Goal: Information Seeking & Learning: Learn about a topic

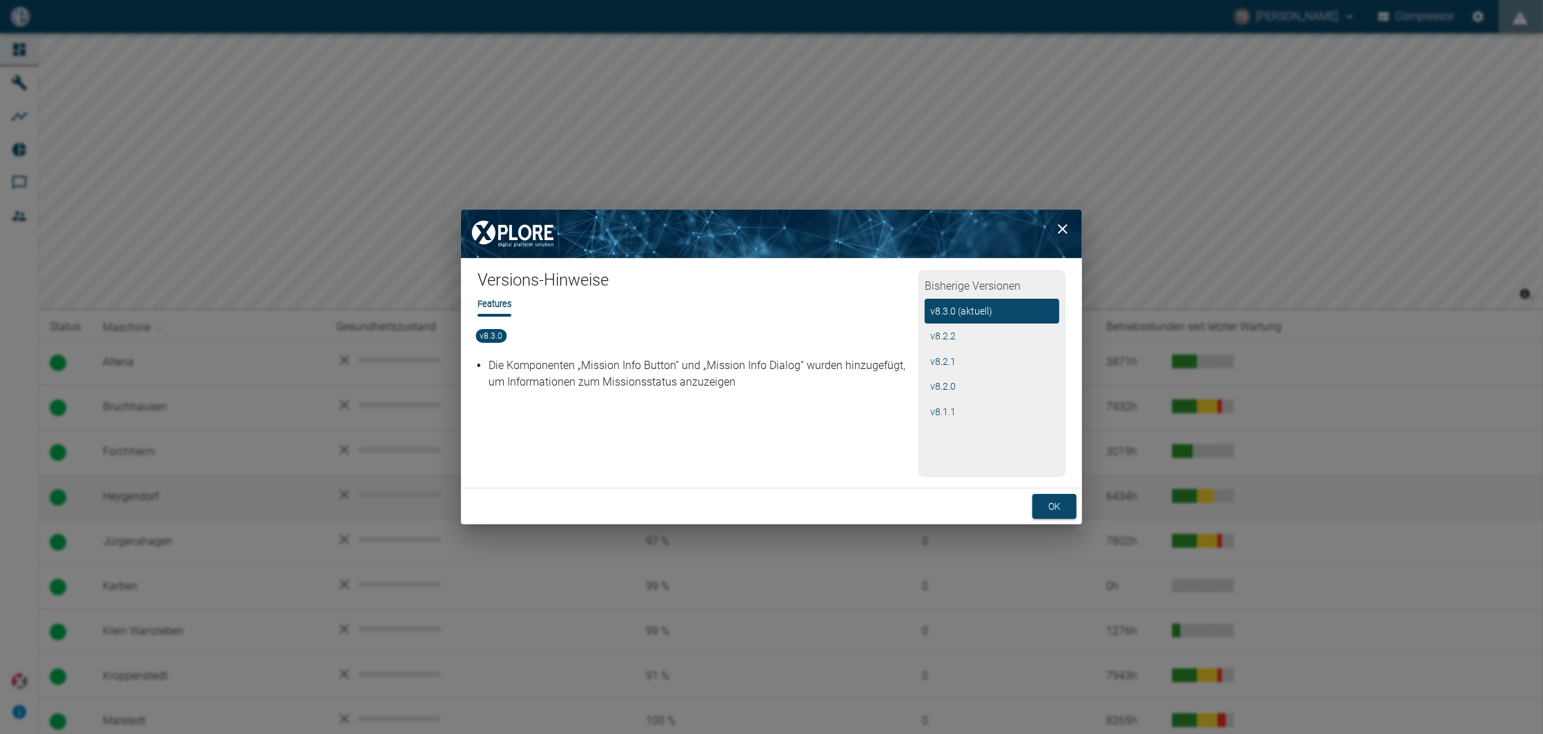
click at [1046, 498] on button "ok" at bounding box center [1054, 507] width 44 height 26
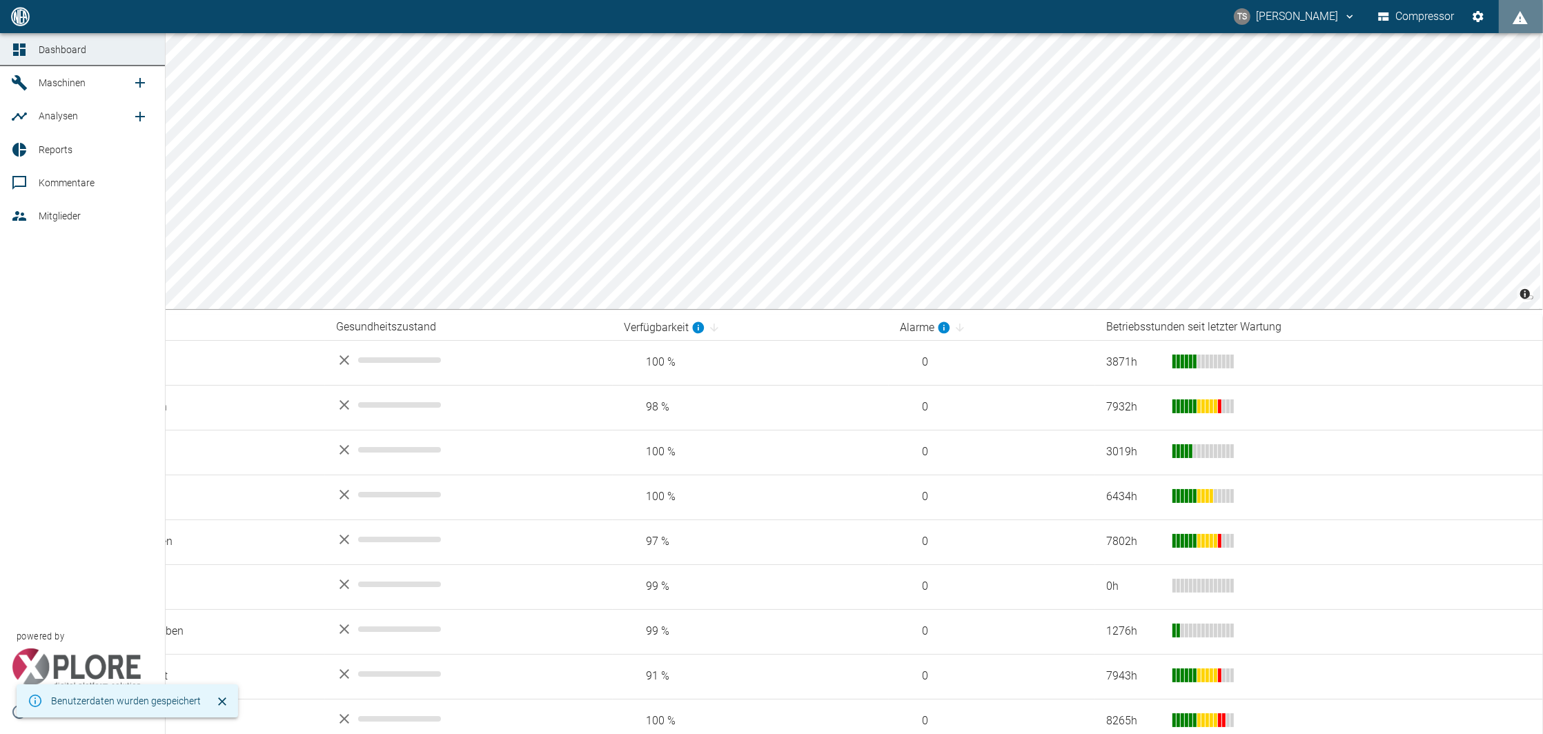
click at [40, 158] on span "Reports" at bounding box center [96, 149] width 115 height 17
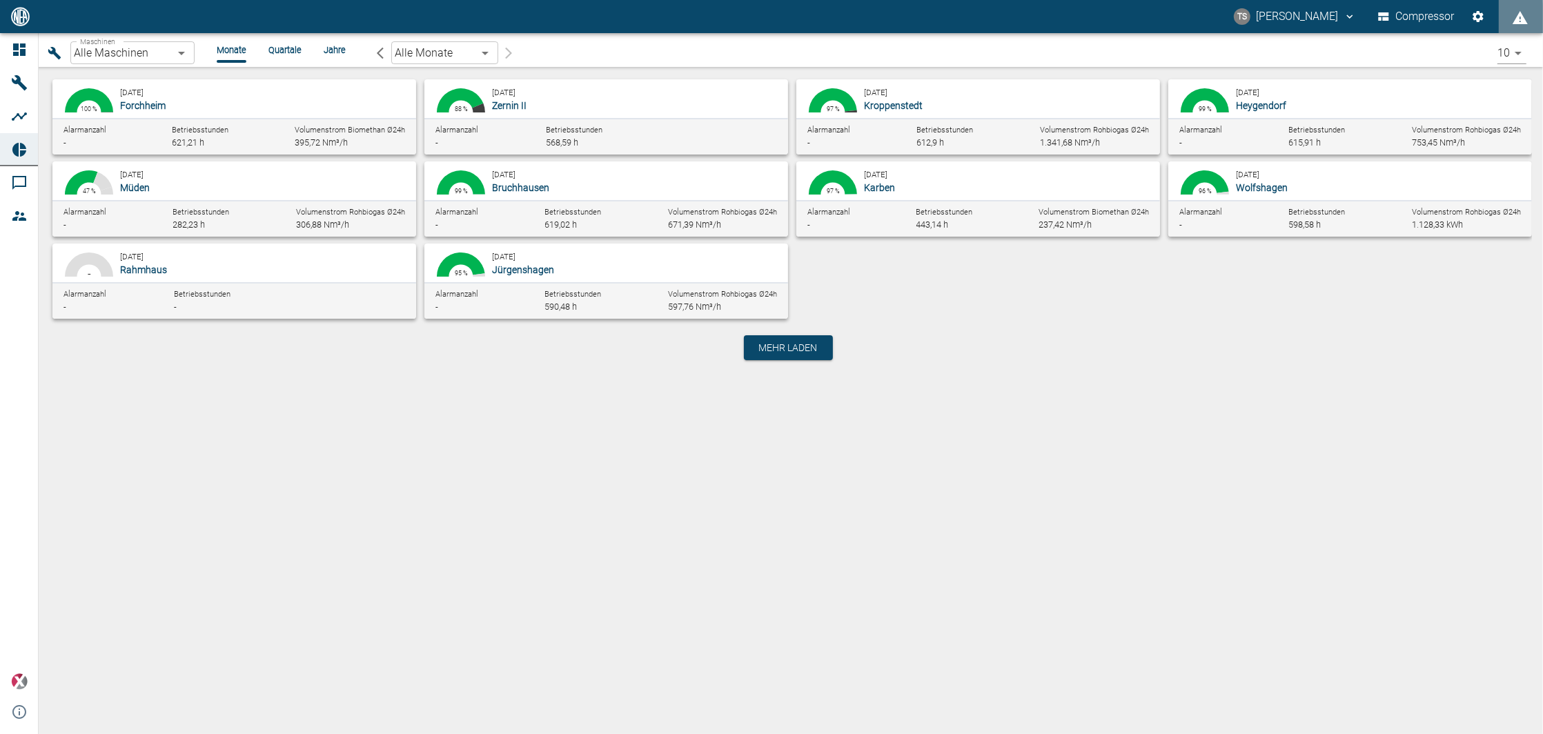
click at [567, 186] on p "Bruchhausen" at bounding box center [634, 188] width 285 height 14
type input "af7d40c2-c812-4a17-a281-d871ce7187b0"
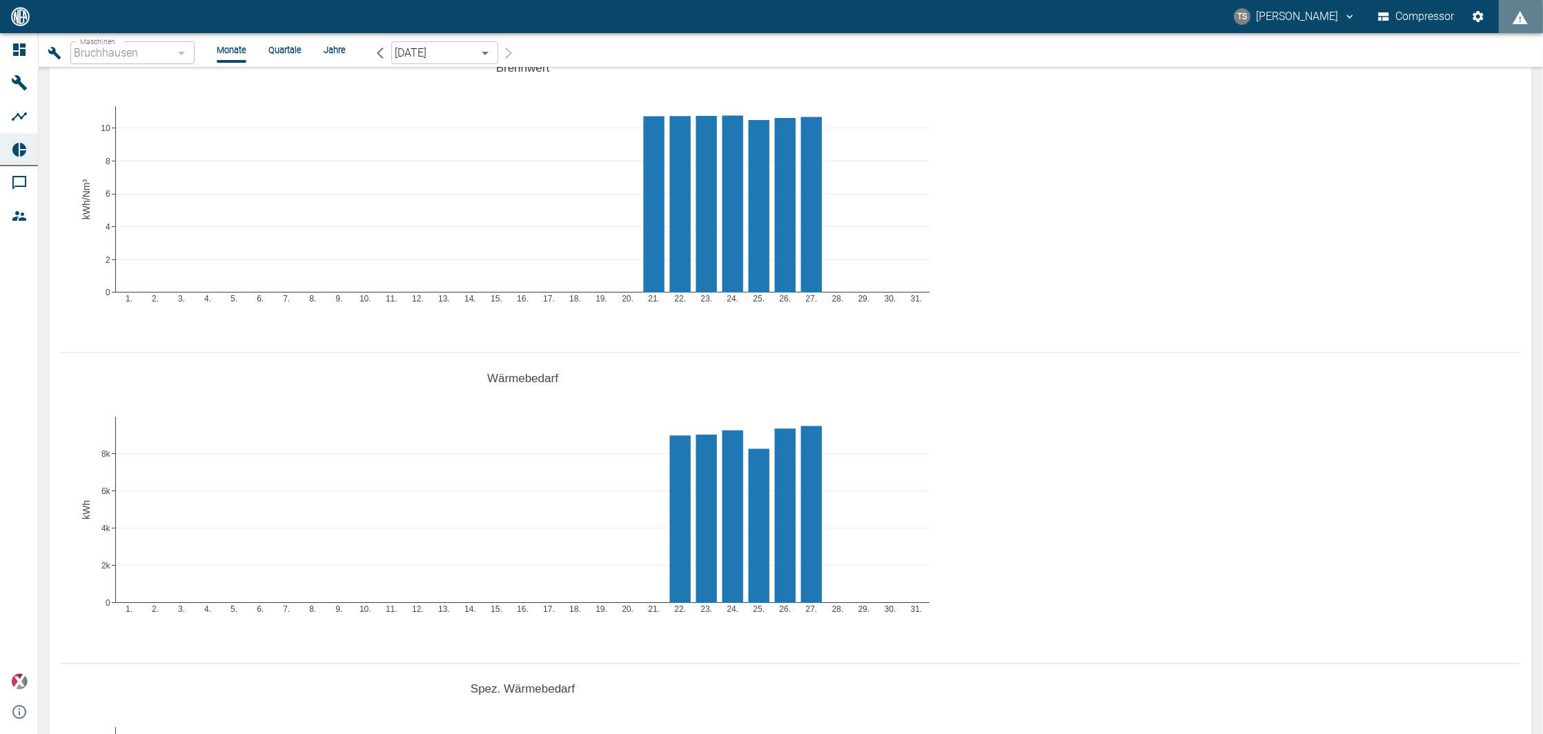
scroll to position [1656, 0]
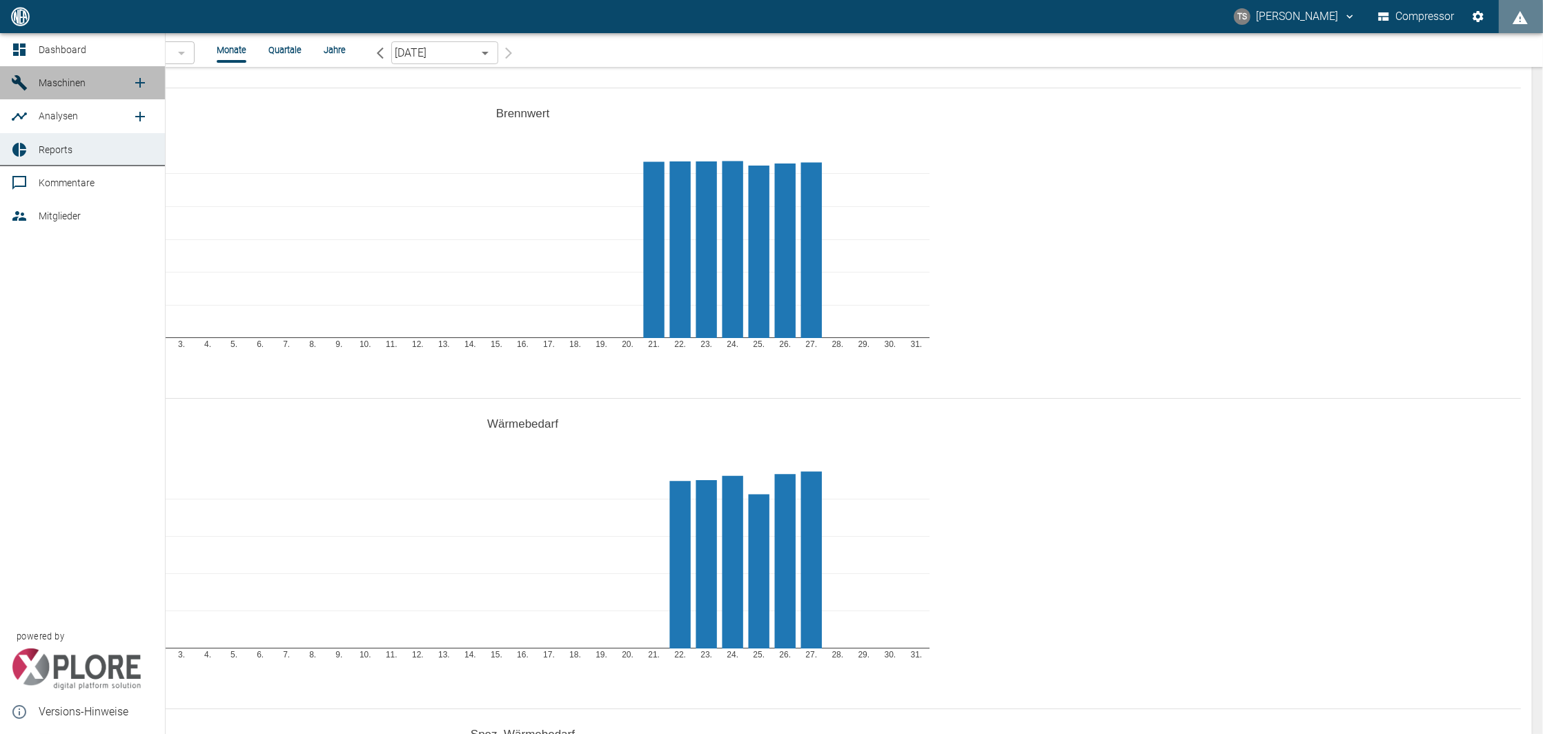
click at [80, 83] on span "Maschinen" at bounding box center [62, 82] width 47 height 11
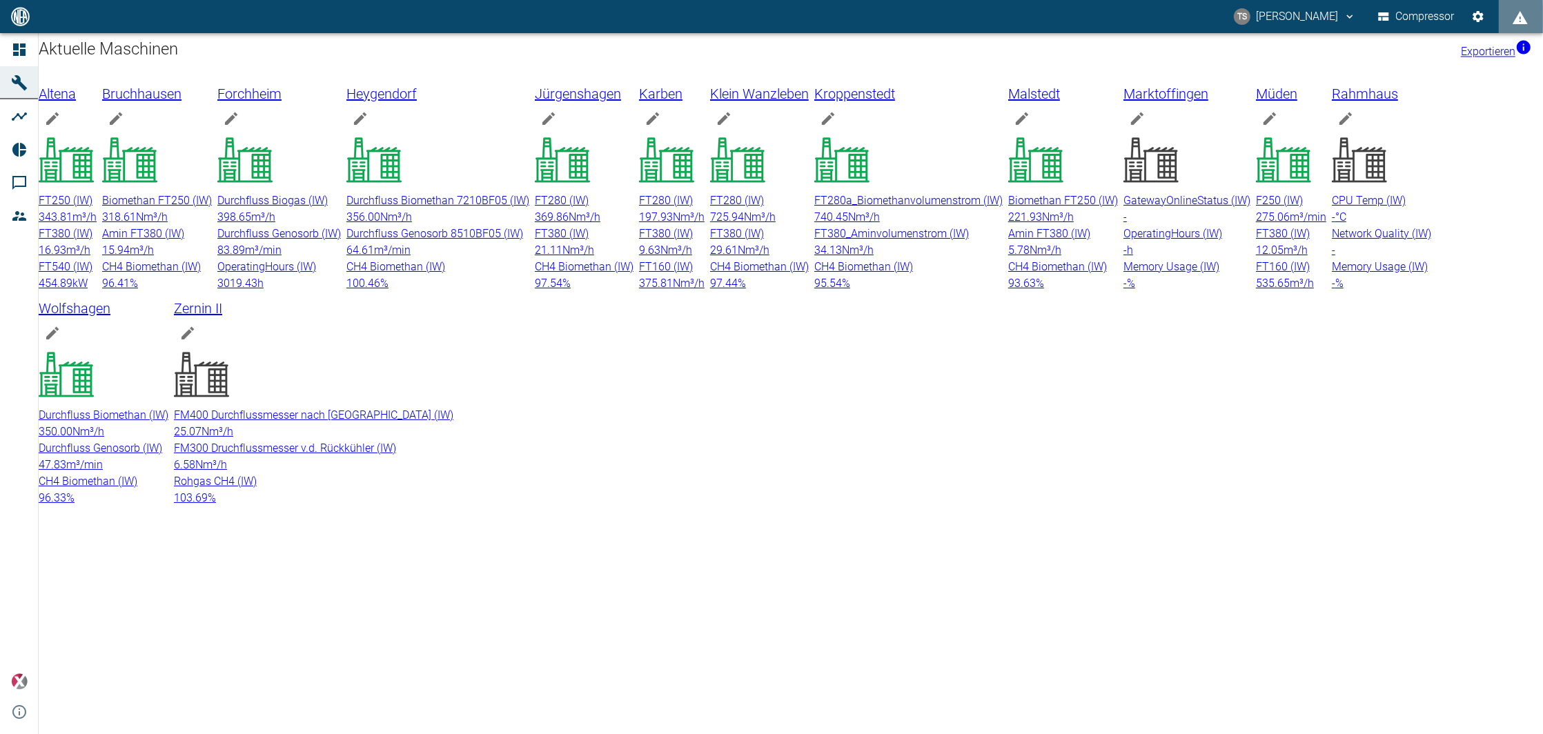
click at [212, 201] on div "Biomethan FT250 (IW) 318.61 Nm³/h Amin FT380 (IW) 15.94 m³/h CH4 Biomethan (IW)…" at bounding box center [157, 242] width 110 height 99
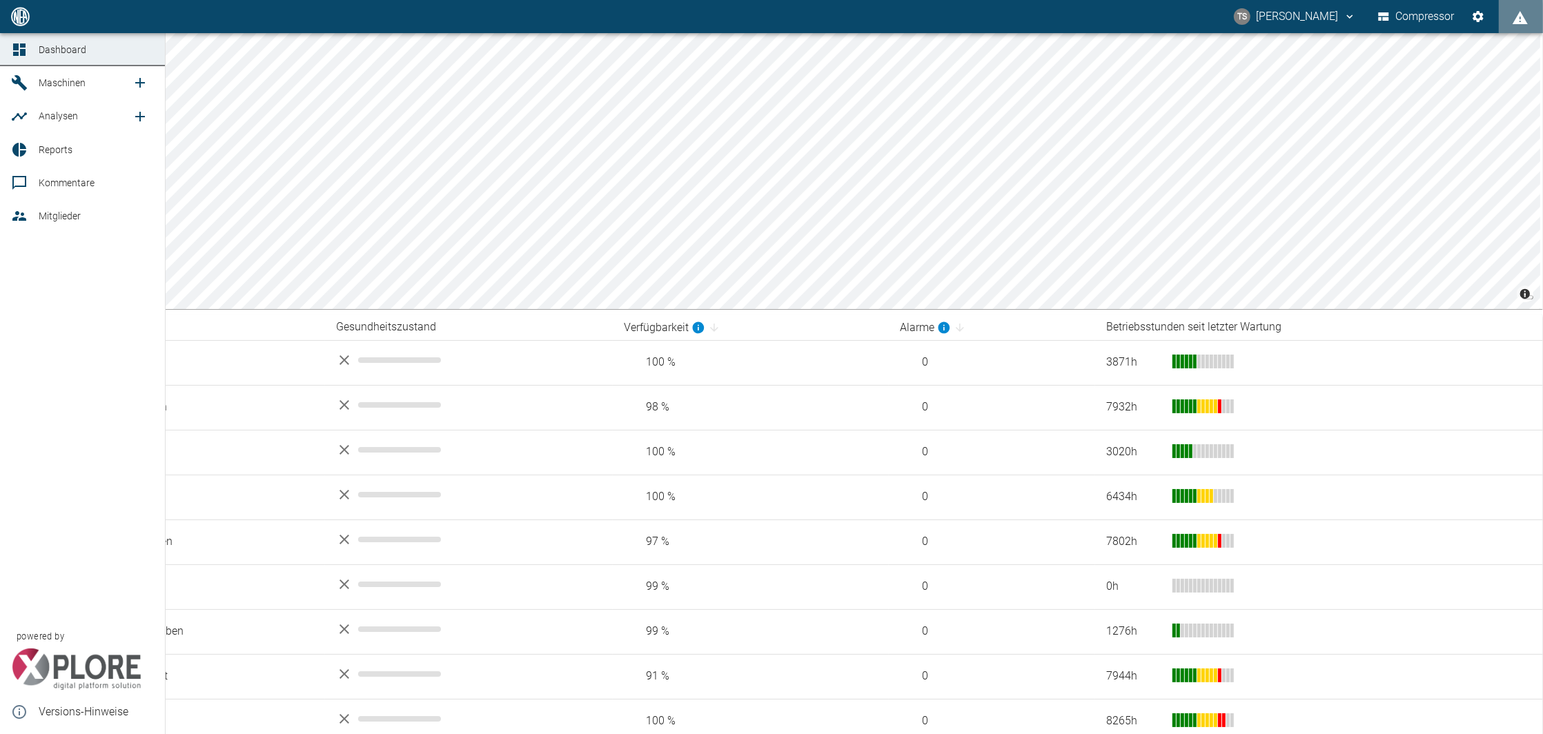
click at [20, 83] on icon at bounding box center [19, 82] width 15 height 15
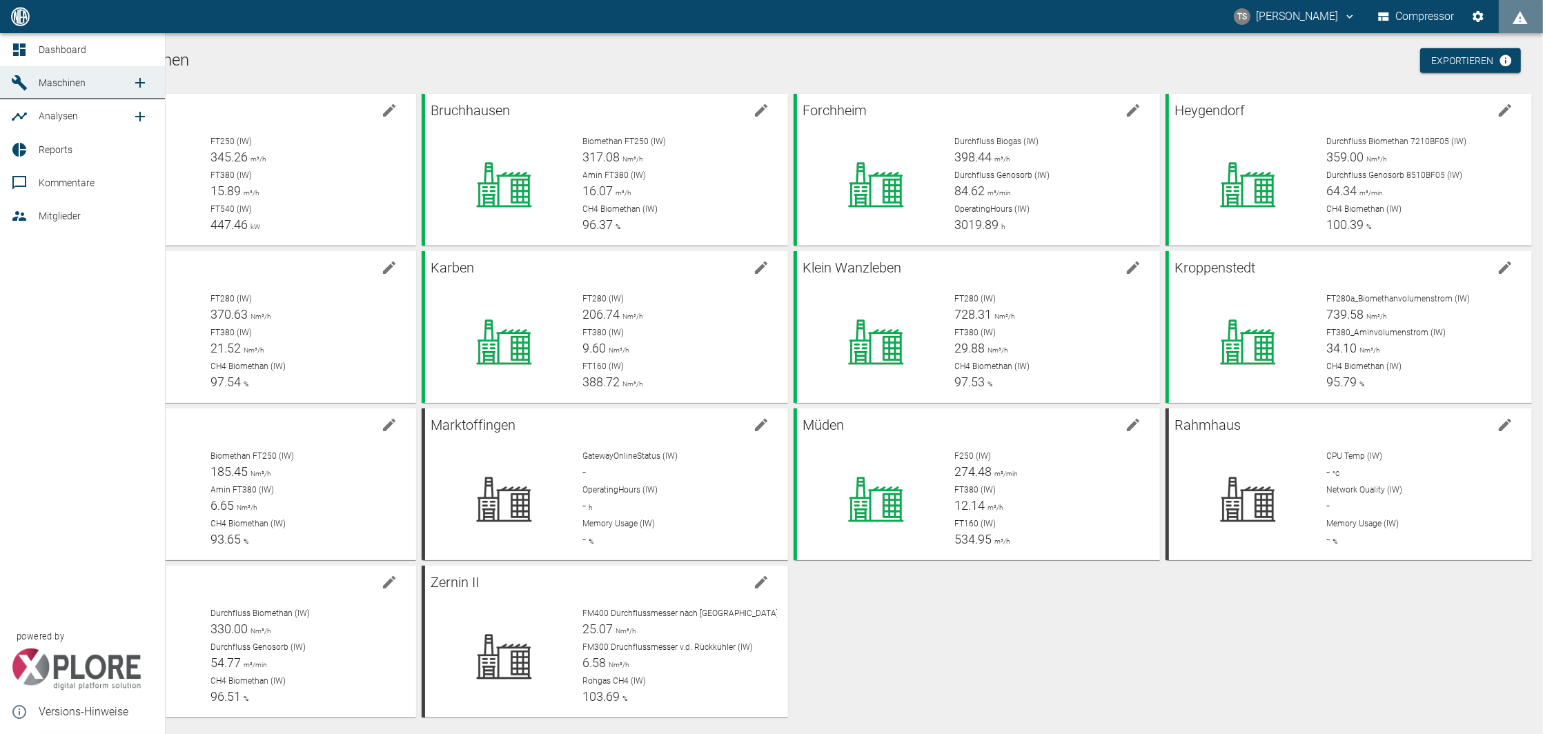
click at [18, 158] on icon at bounding box center [19, 149] width 17 height 17
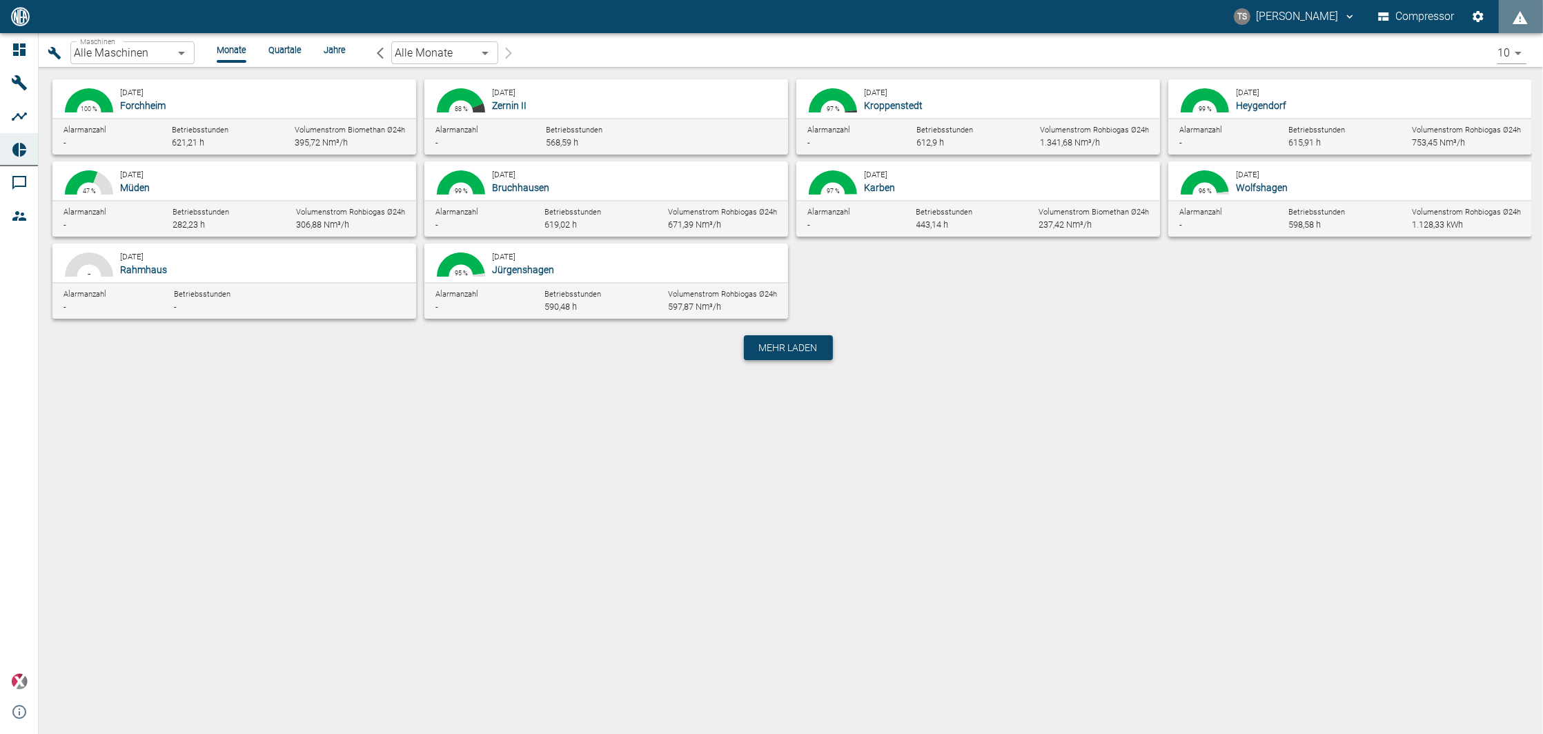
click at [778, 349] on span "Mehr laden" at bounding box center [788, 348] width 59 height 14
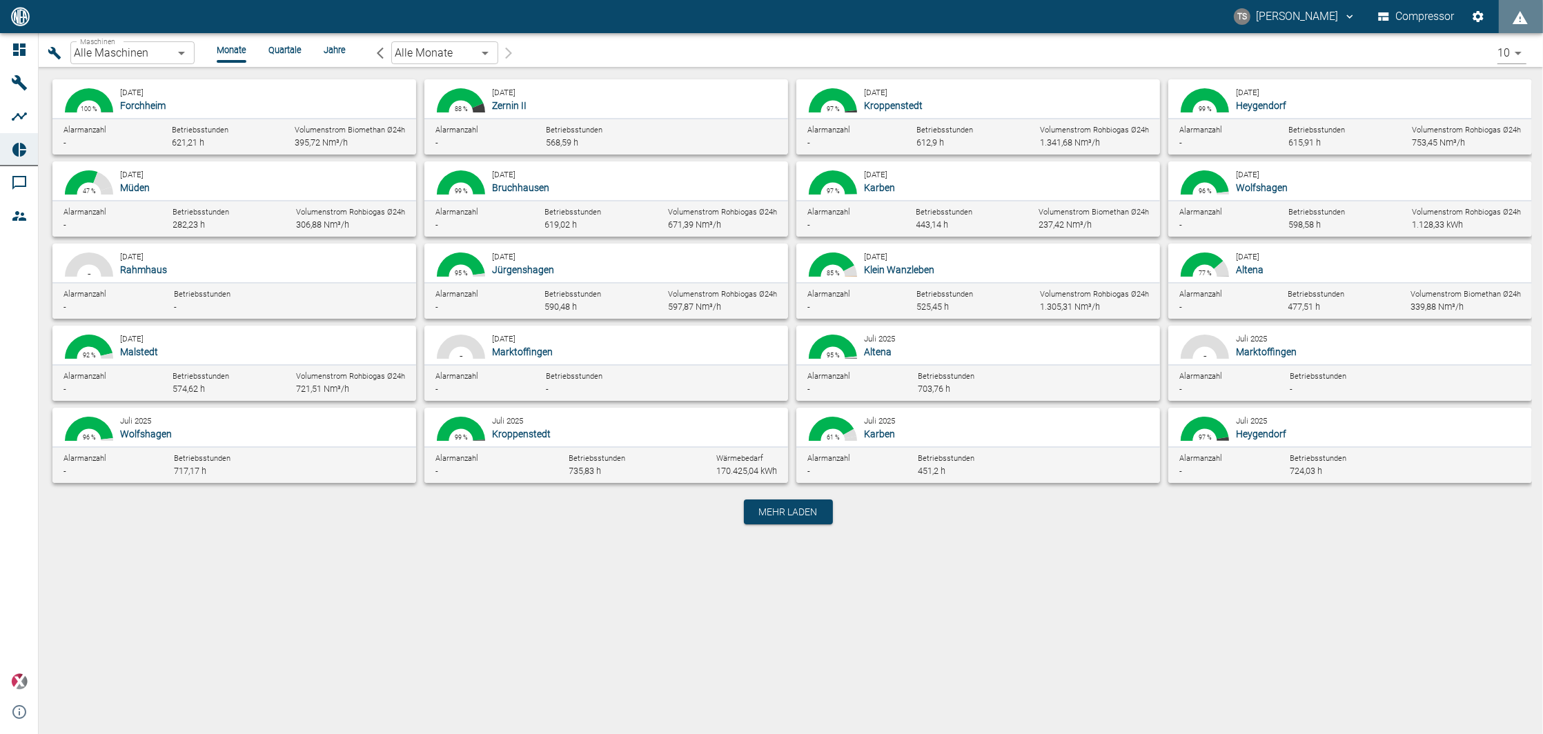
click at [136, 42] on body "TS Timo Streitbürger Compressor Dashboard Maschinen Analysen Reports Kommentare…" at bounding box center [771, 367] width 1543 height 734
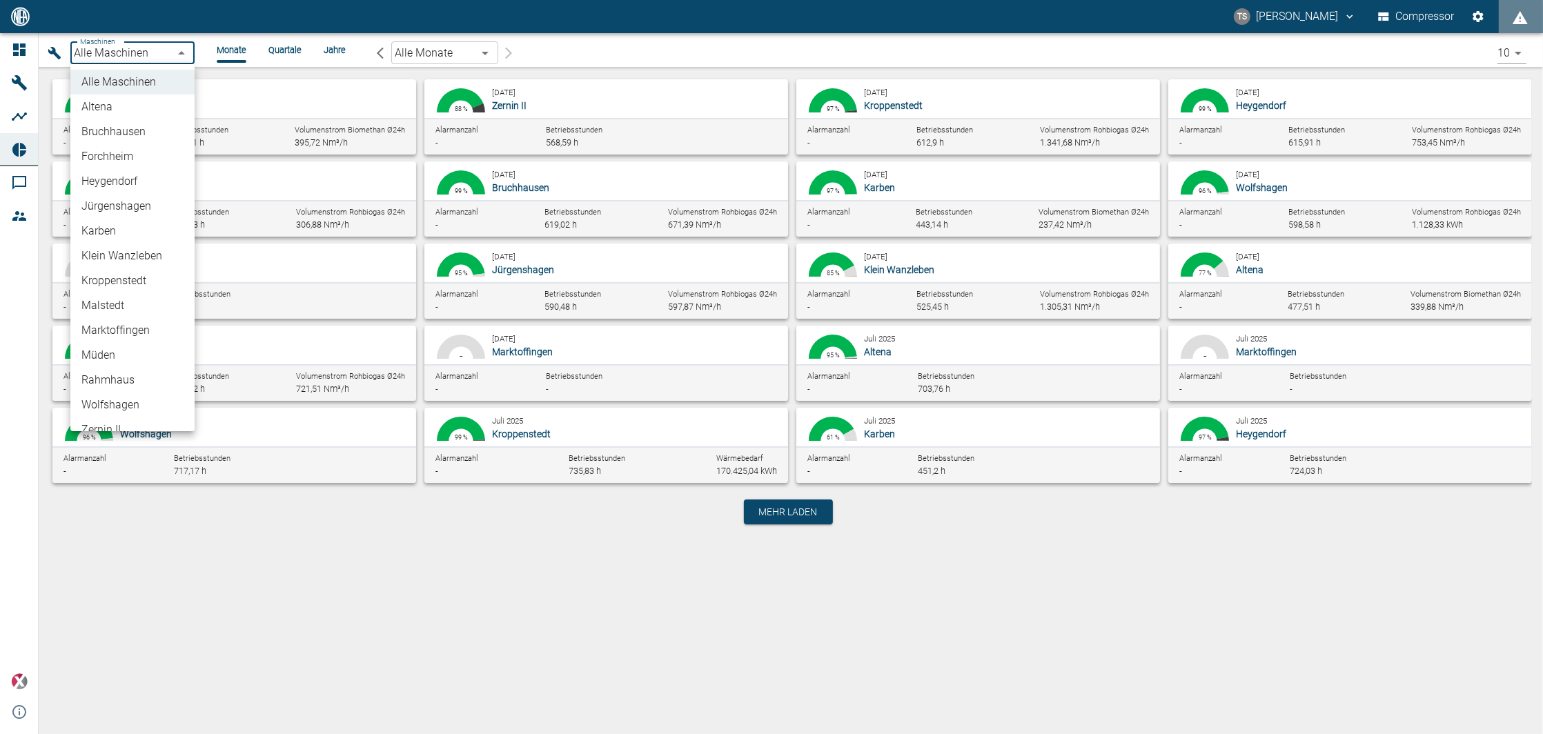
click at [105, 108] on li "Altena" at bounding box center [132, 107] width 124 height 25
type input "8adfe6da-ca7f-4ccd-9dde-36eab4990d2d"
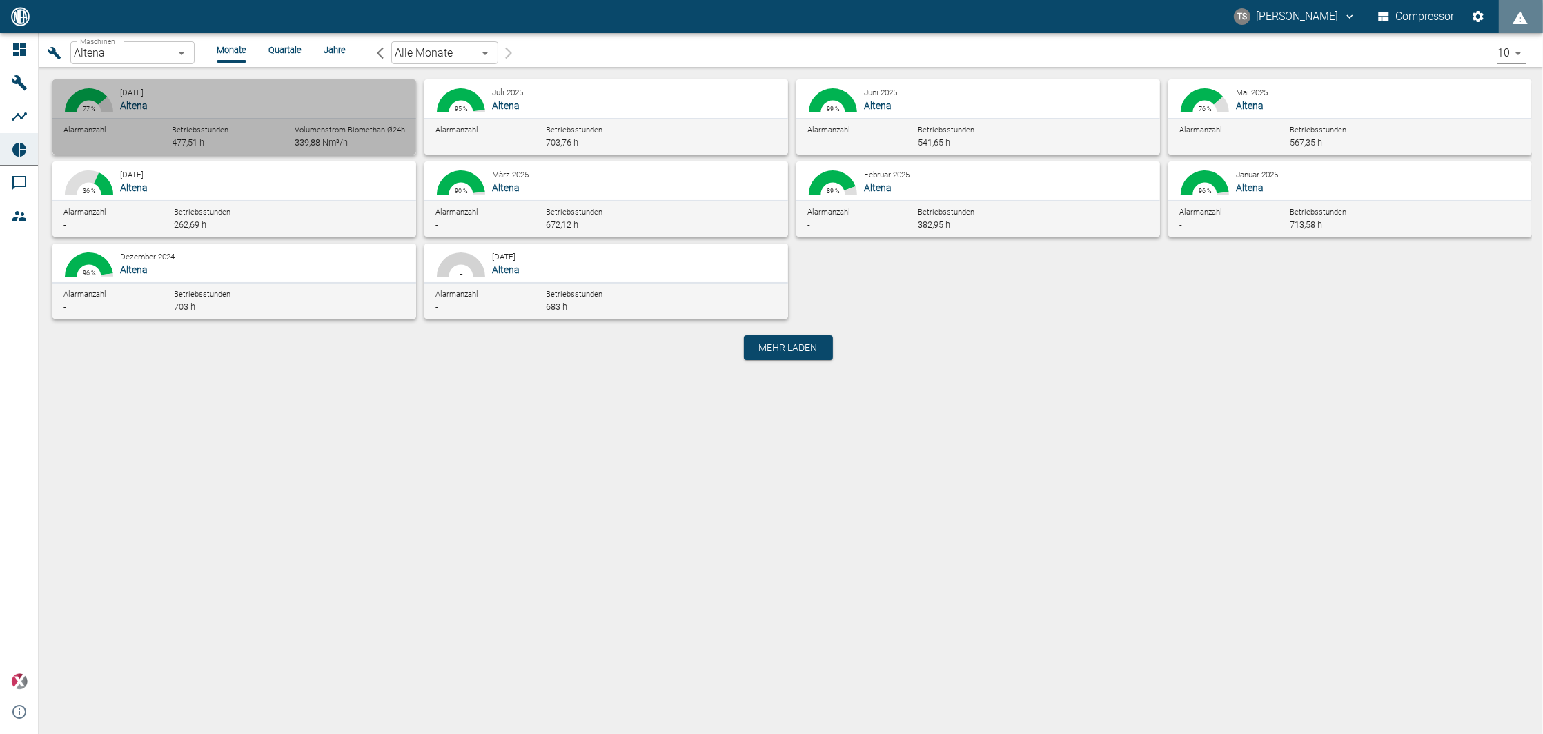
click at [248, 105] on p "Altena" at bounding box center [262, 106] width 285 height 14
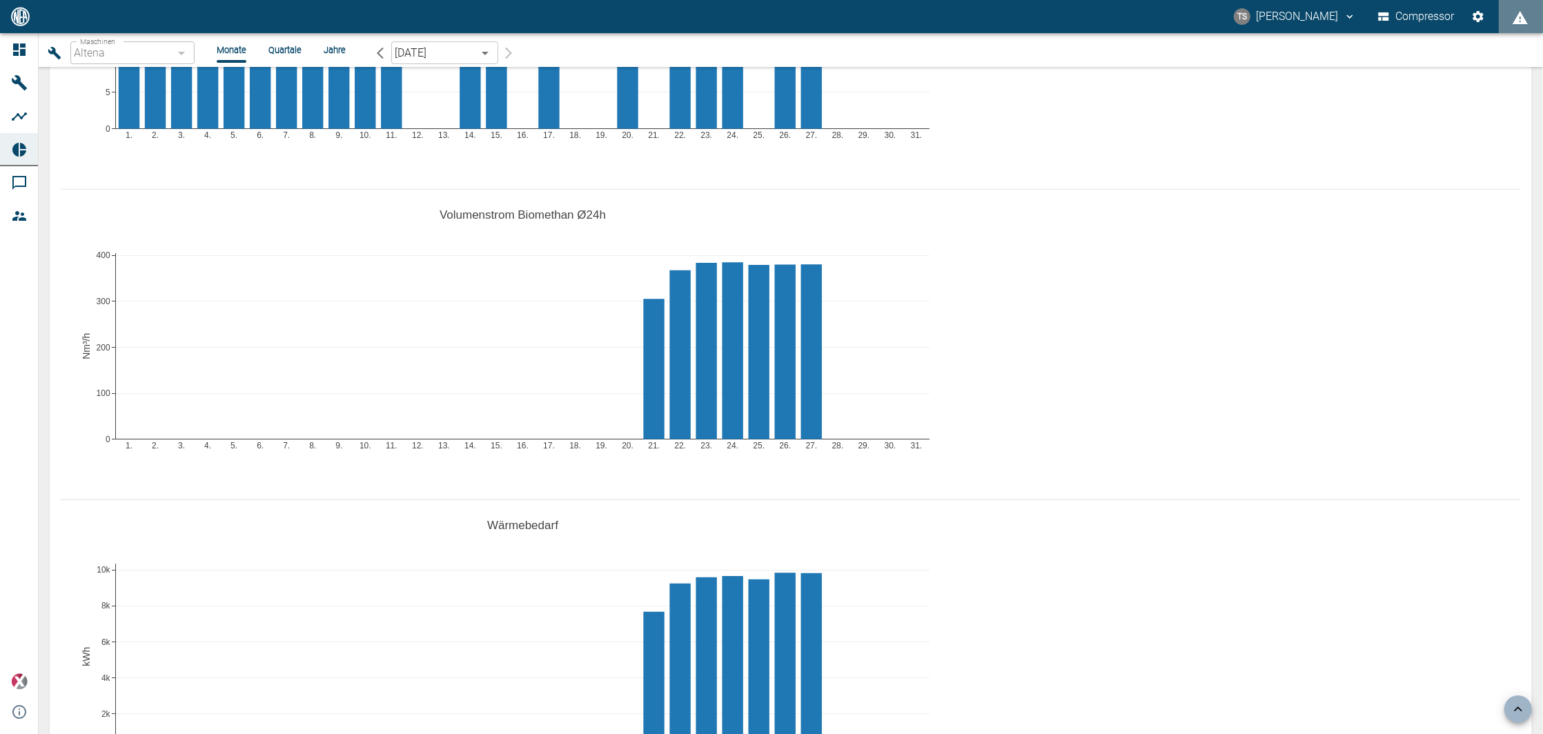
scroll to position [920, 0]
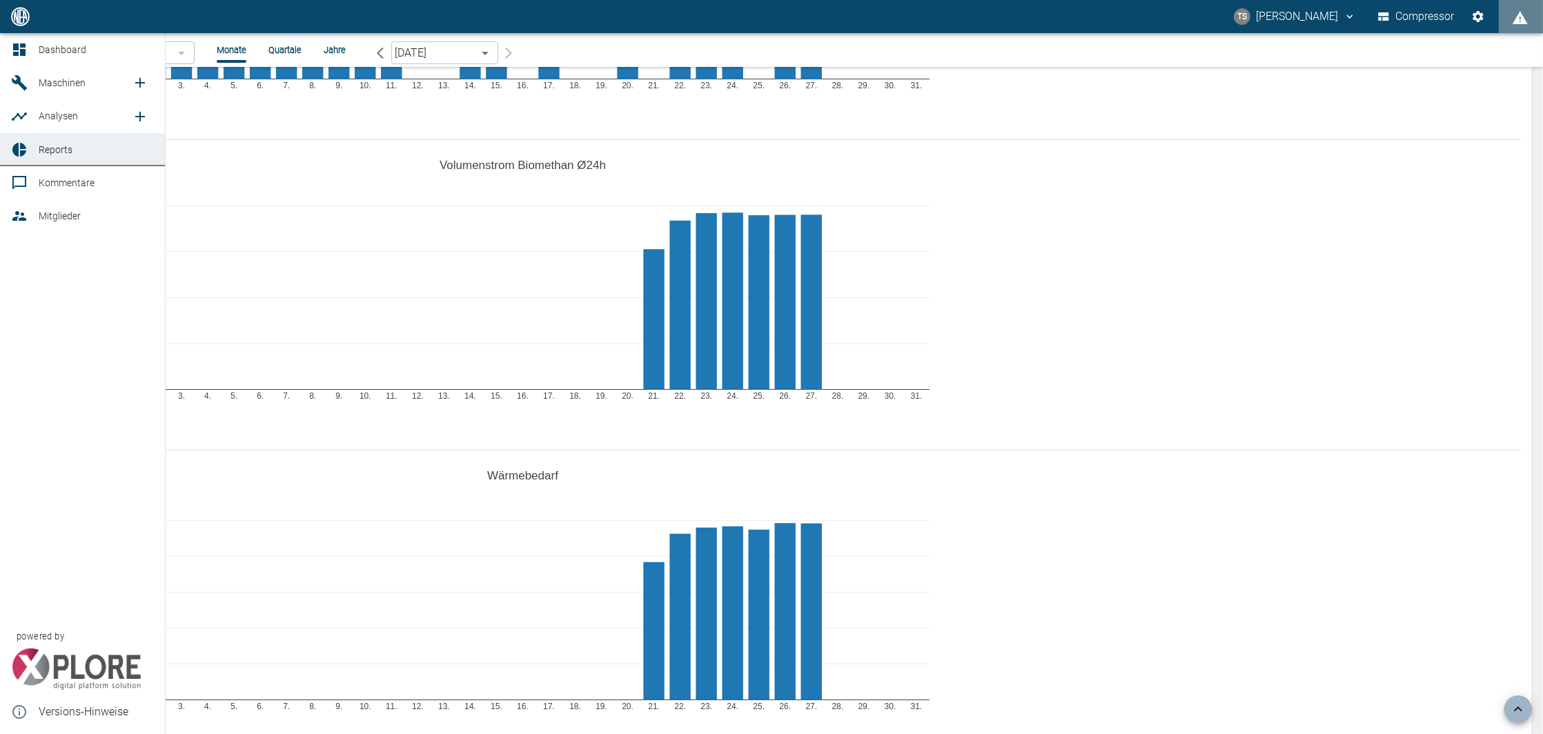
click at [26, 148] on icon at bounding box center [19, 149] width 17 height 17
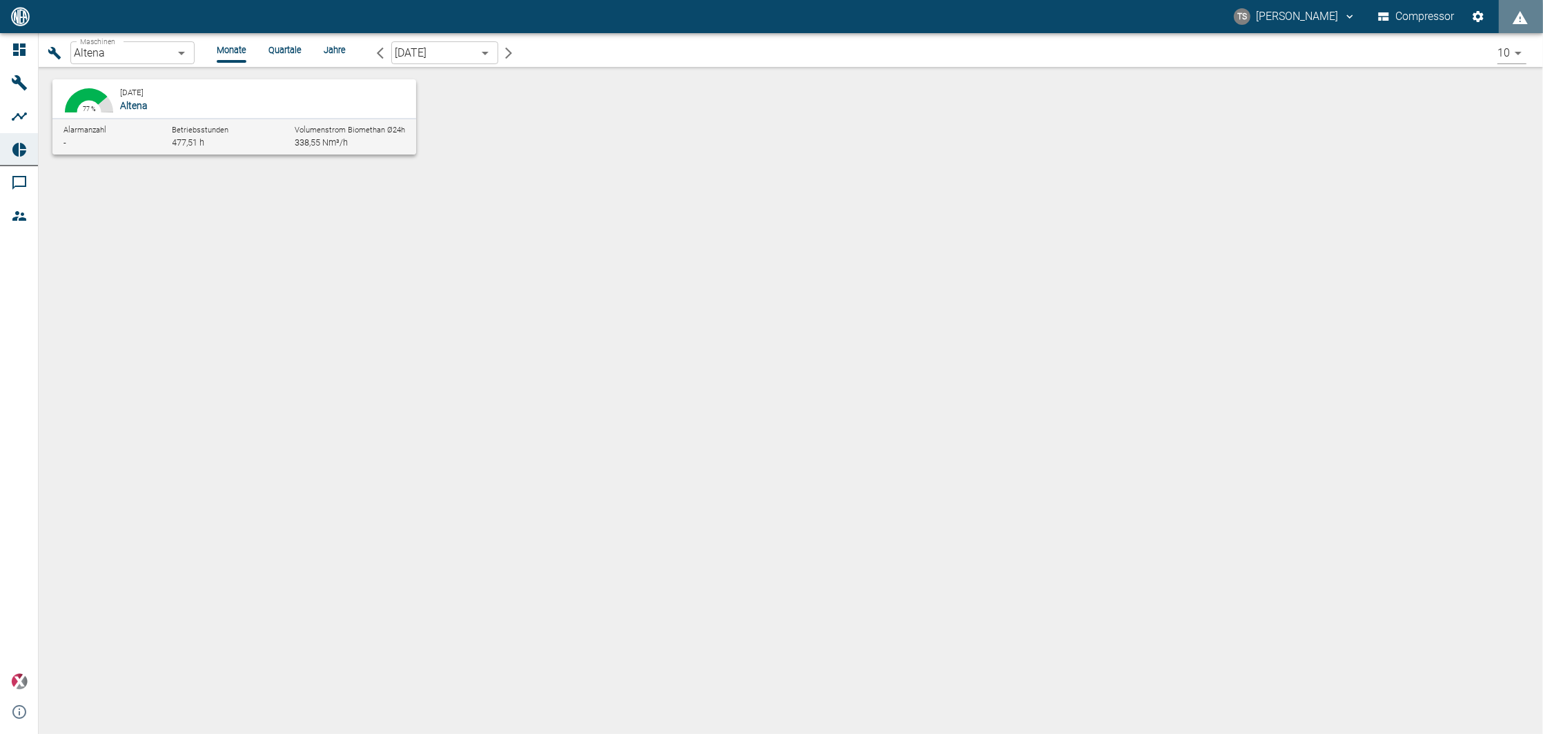
click at [138, 43] on body "TS Timo Streitbürger Compressor Dashboard Maschinen Analysen Reports Kommentare…" at bounding box center [771, 367] width 1543 height 734
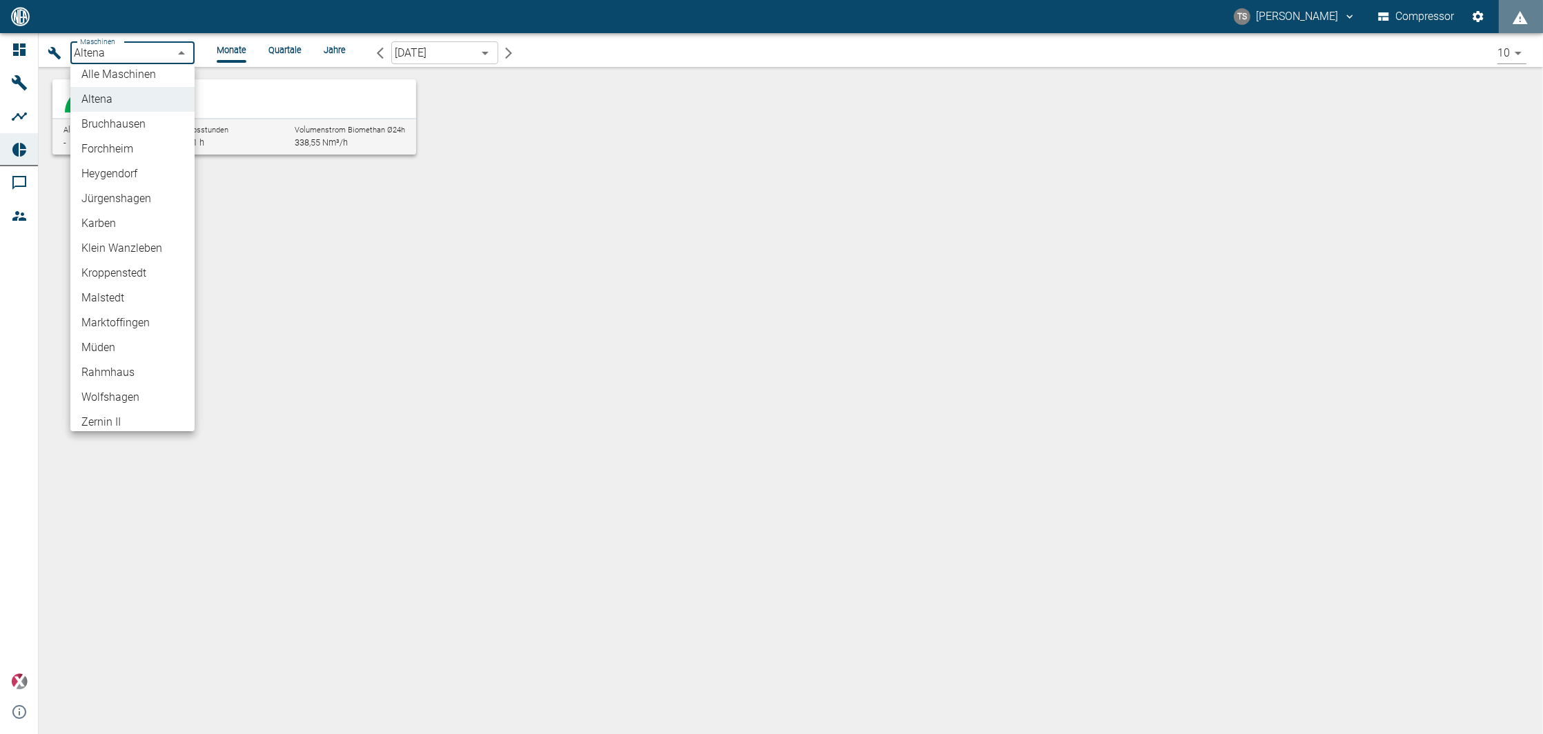
scroll to position [10, 0]
click at [99, 338] on li "Müden" at bounding box center [132, 345] width 124 height 25
type input "bf8c477b-1ba4-4cd0-b87e-471543248d49"
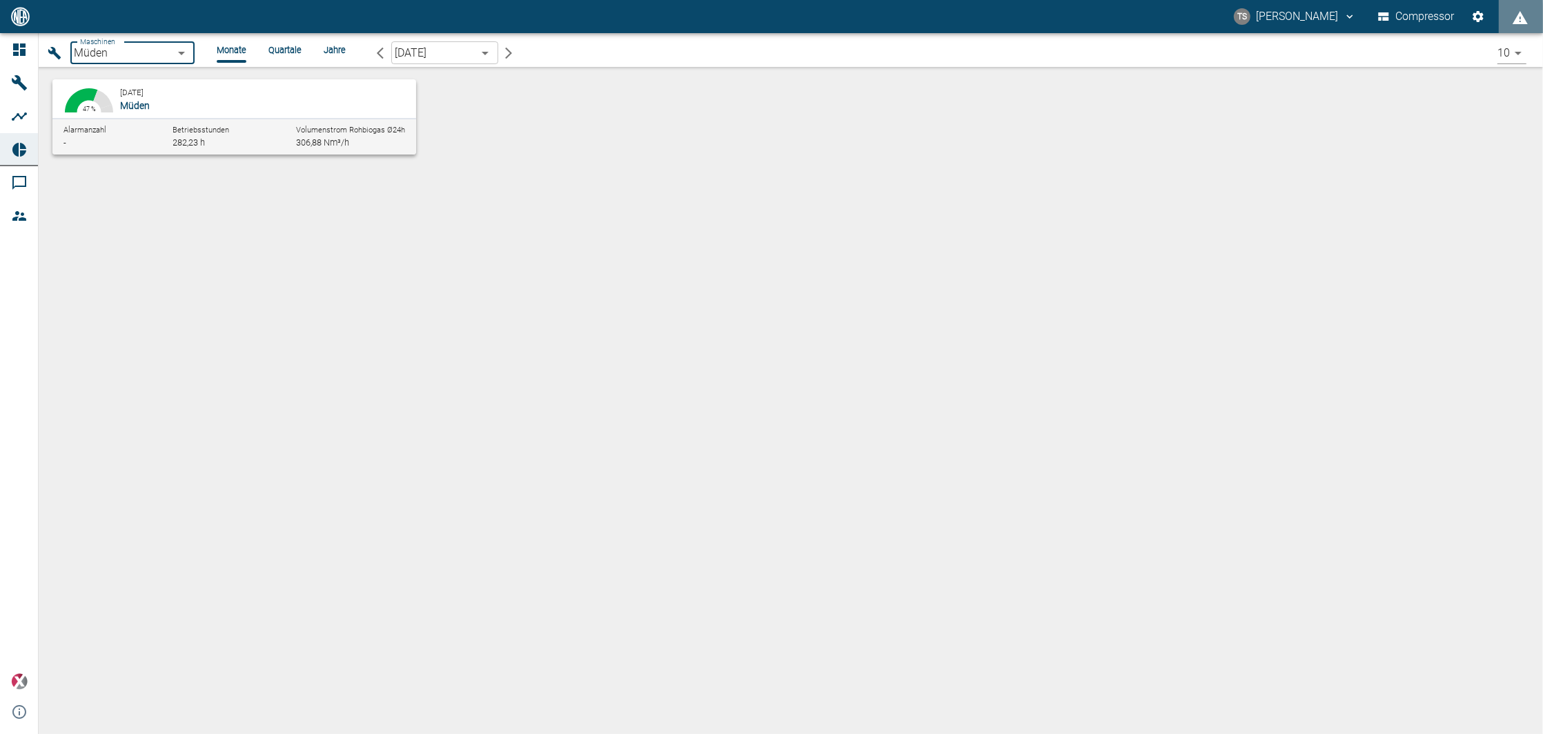
click at [217, 110] on p "Müden" at bounding box center [262, 106] width 285 height 14
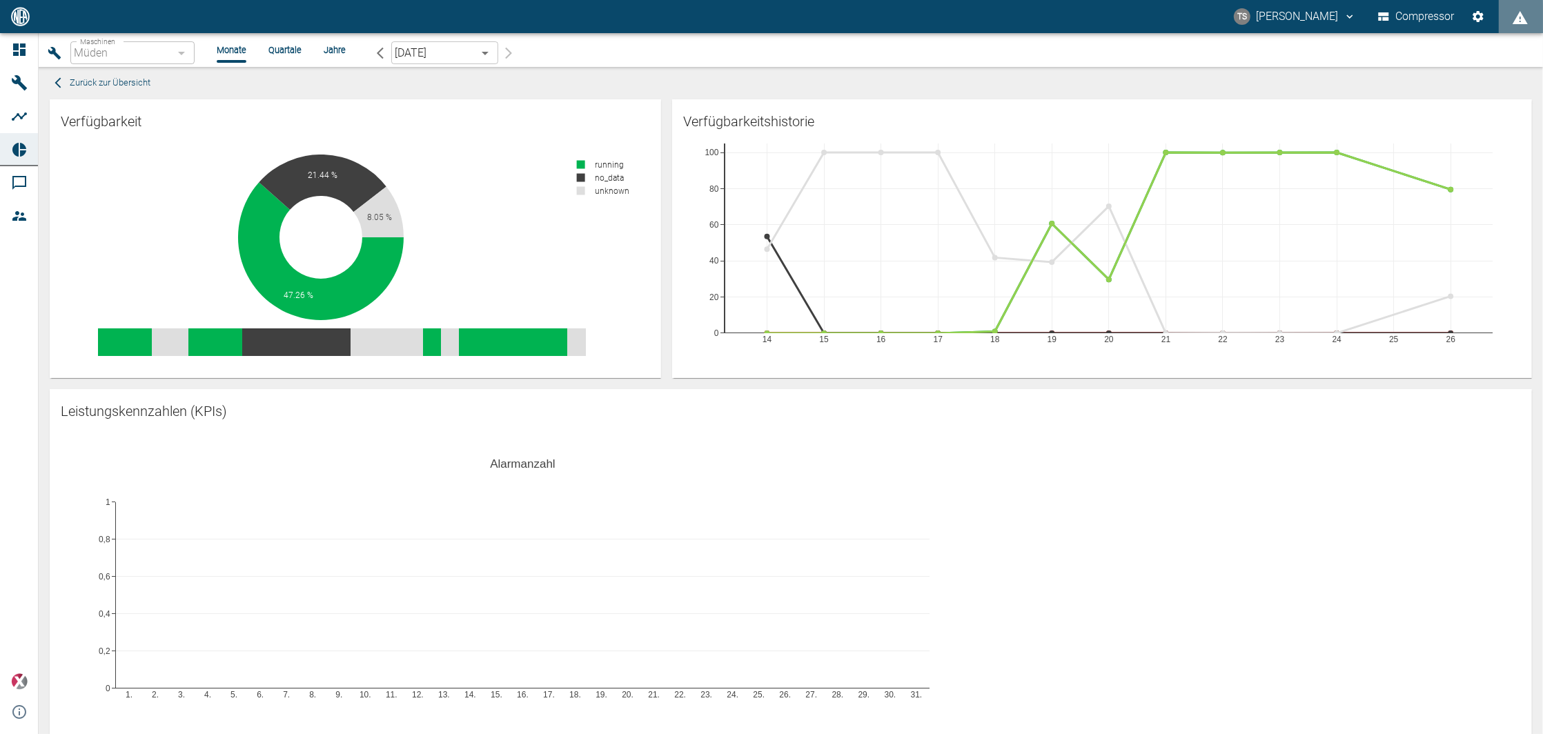
click at [279, 46] on li "Quartale" at bounding box center [284, 49] width 33 height 13
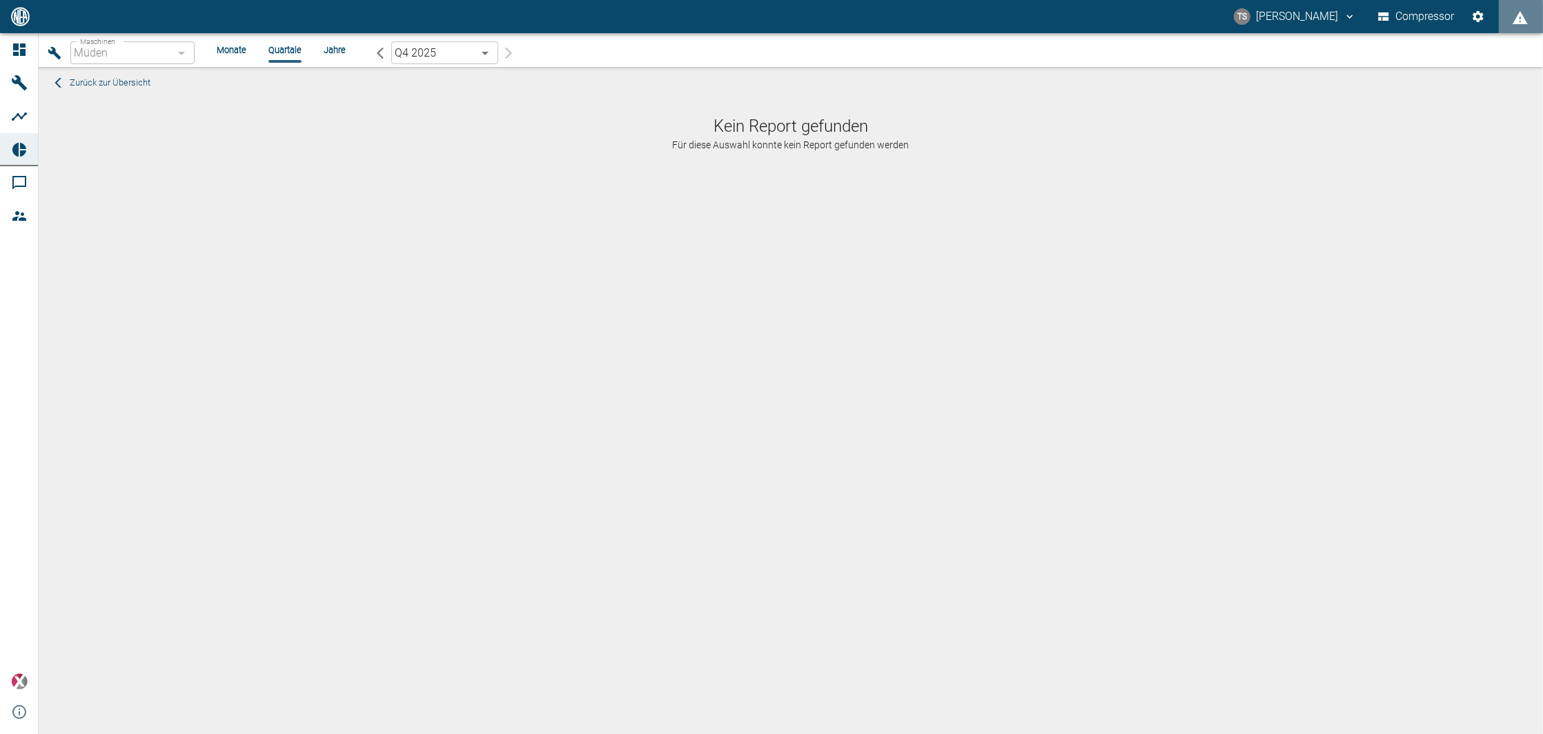
click at [243, 55] on li "Monate" at bounding box center [232, 49] width 30 height 13
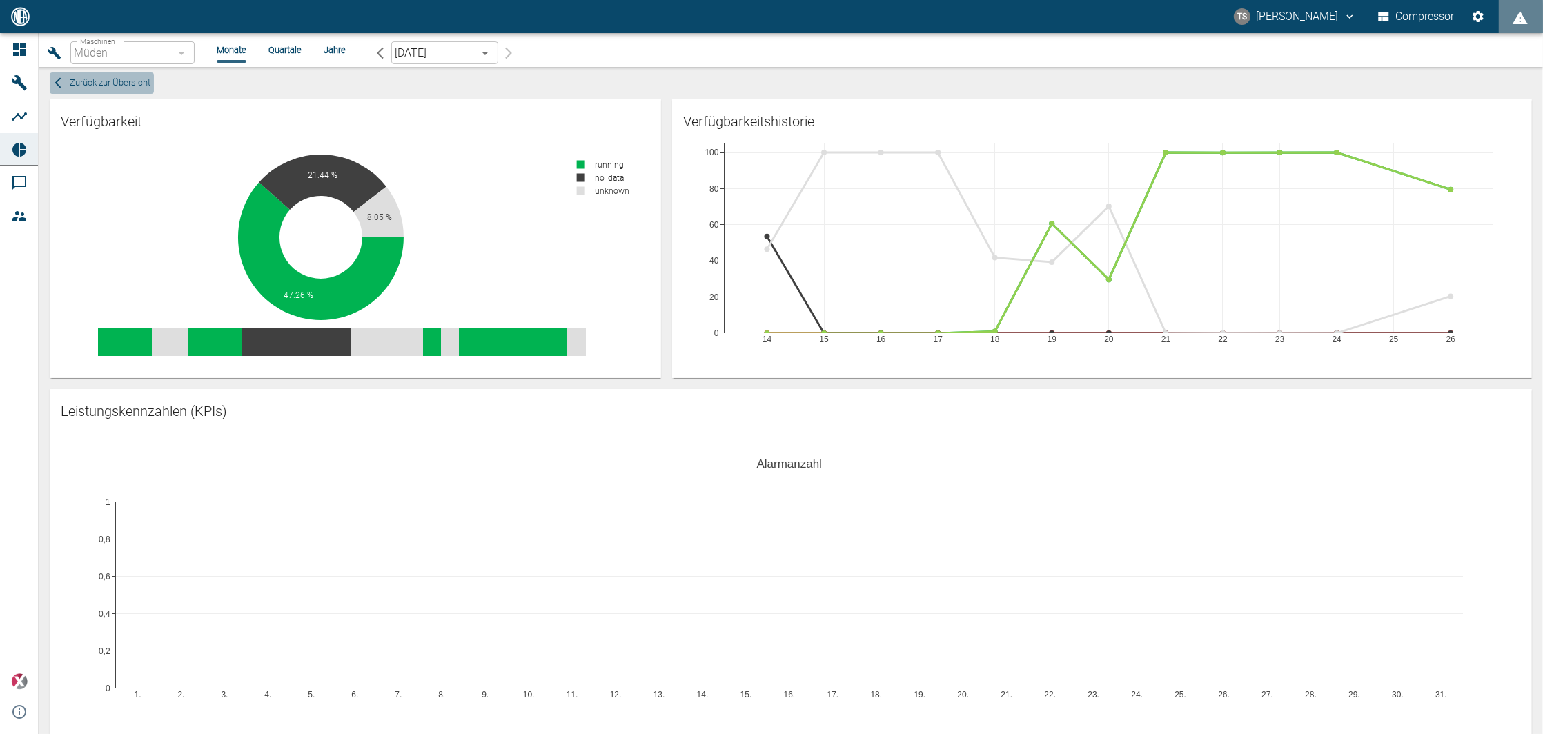
click at [82, 80] on span "Zurück zur Übersicht" at bounding box center [110, 83] width 81 height 16
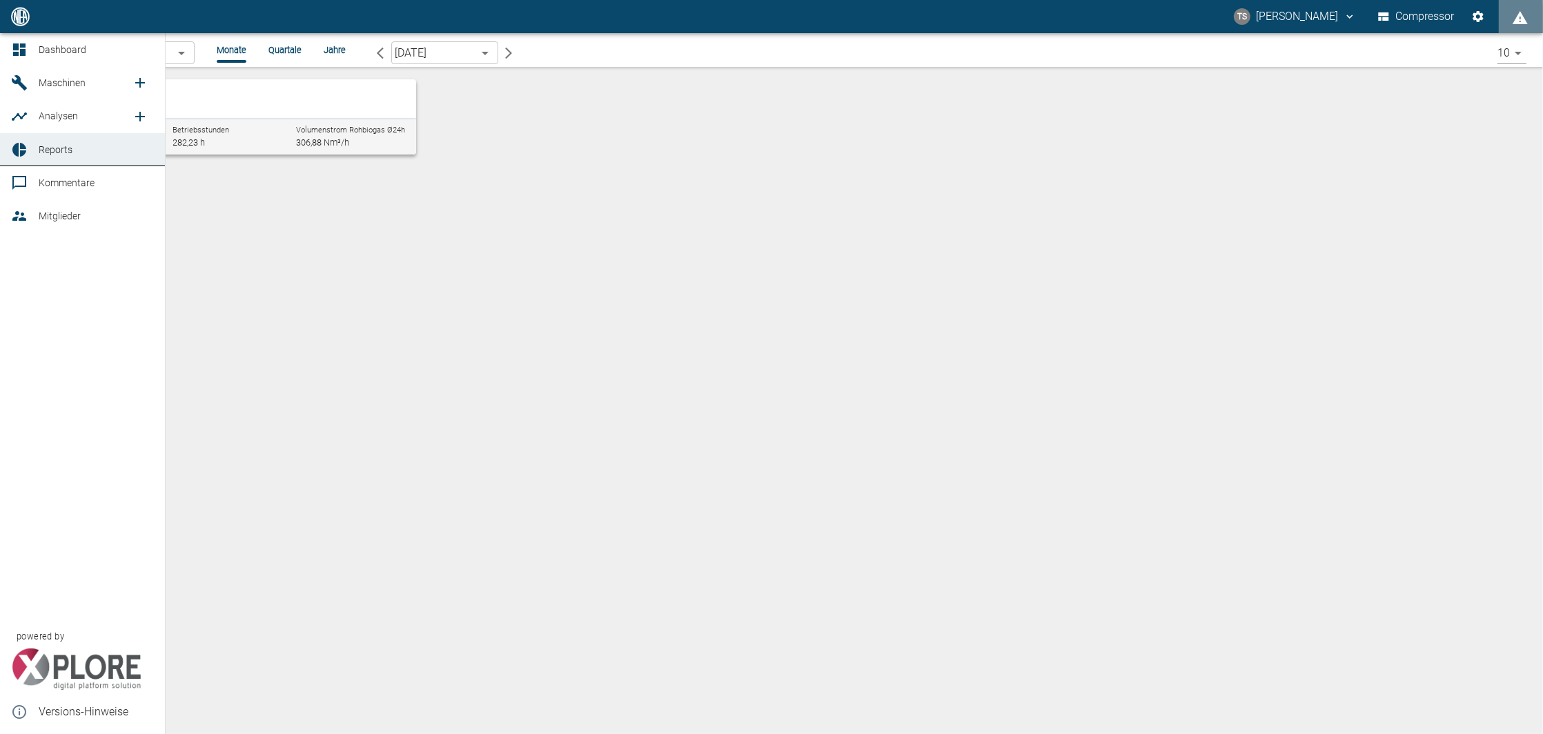
click at [42, 99] on link "Maschinen" at bounding box center [82, 82] width 165 height 33
